Goal: Information Seeking & Learning: Learn about a topic

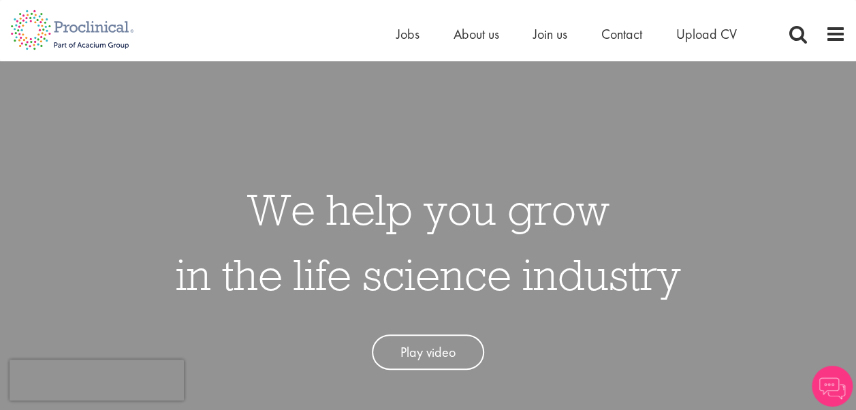
click at [530, 255] on h1 "We help you grow in the life science industry" at bounding box center [428, 241] width 505 height 131
click at [419, 354] on link "Play video" at bounding box center [428, 352] width 112 height 36
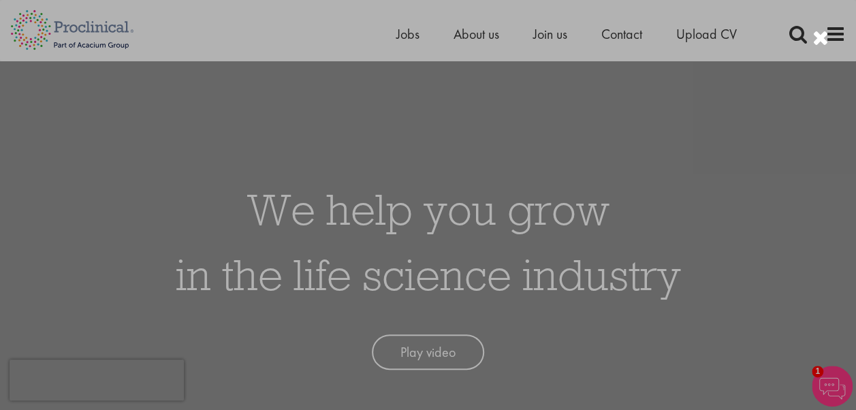
click at [479, 33] on div at bounding box center [428, 205] width 856 height 410
click at [475, 30] on div at bounding box center [428, 205] width 856 height 410
click at [481, 35] on div at bounding box center [428, 205] width 856 height 410
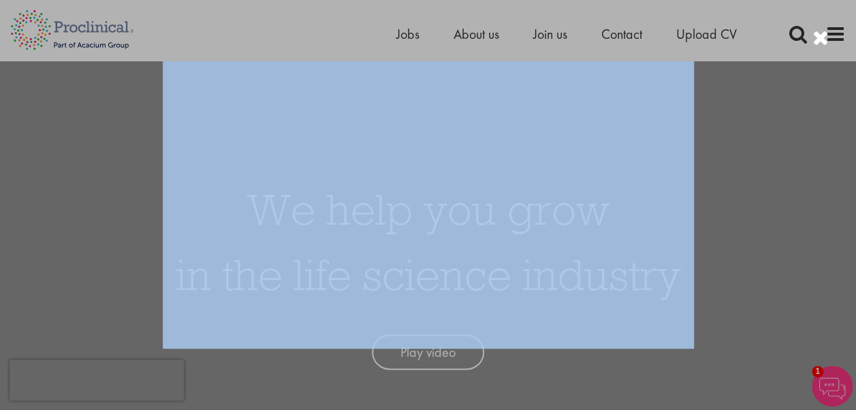
click at [481, 35] on div at bounding box center [428, 205] width 856 height 410
click at [103, 178] on div at bounding box center [428, 205] width 856 height 410
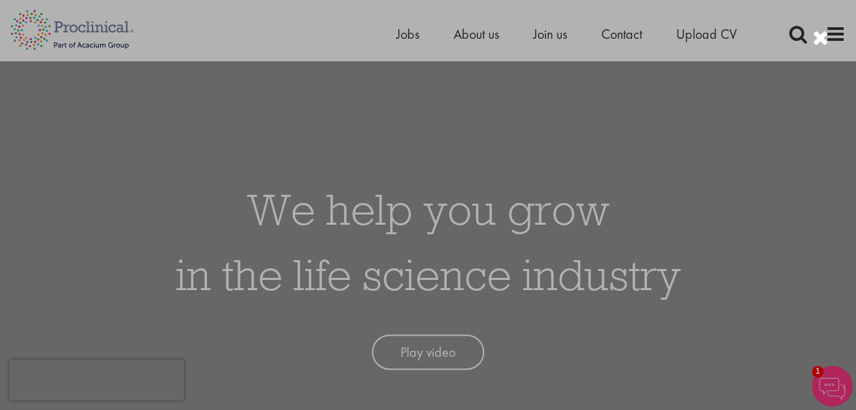
click at [786, 147] on div at bounding box center [428, 205] width 856 height 410
click at [821, 35] on div at bounding box center [820, 38] width 16 height 22
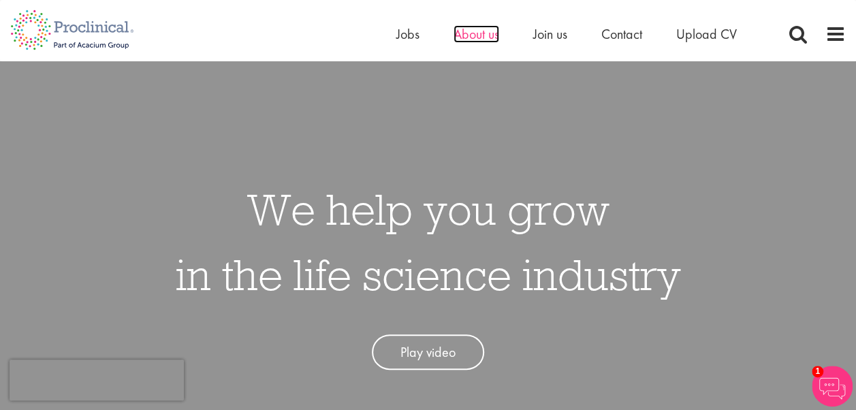
click at [473, 31] on span "About us" at bounding box center [476, 34] width 46 height 18
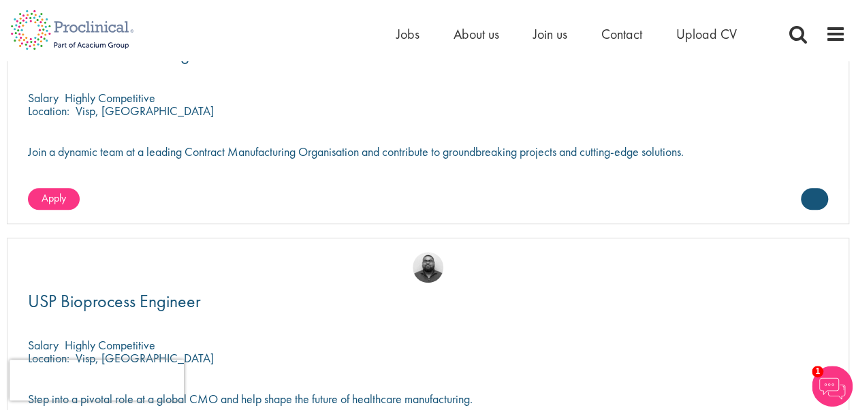
scroll to position [2914, 0]
